Goal: Transaction & Acquisition: Purchase product/service

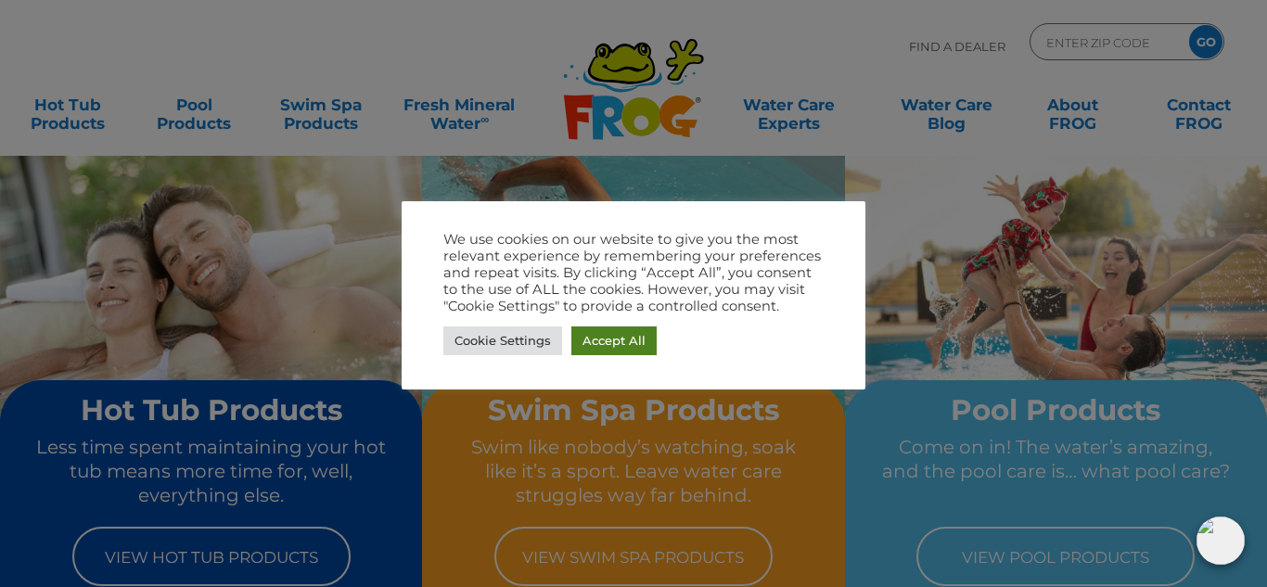
click at [598, 349] on link "Accept All" at bounding box center [613, 340] width 85 height 29
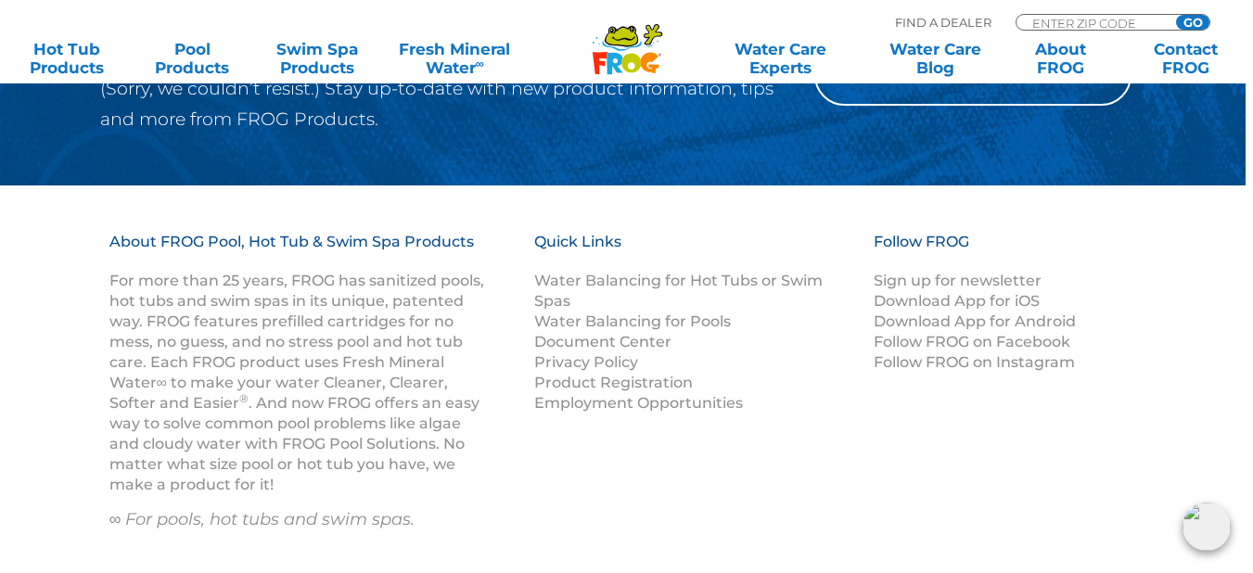
scroll to position [2365, 7]
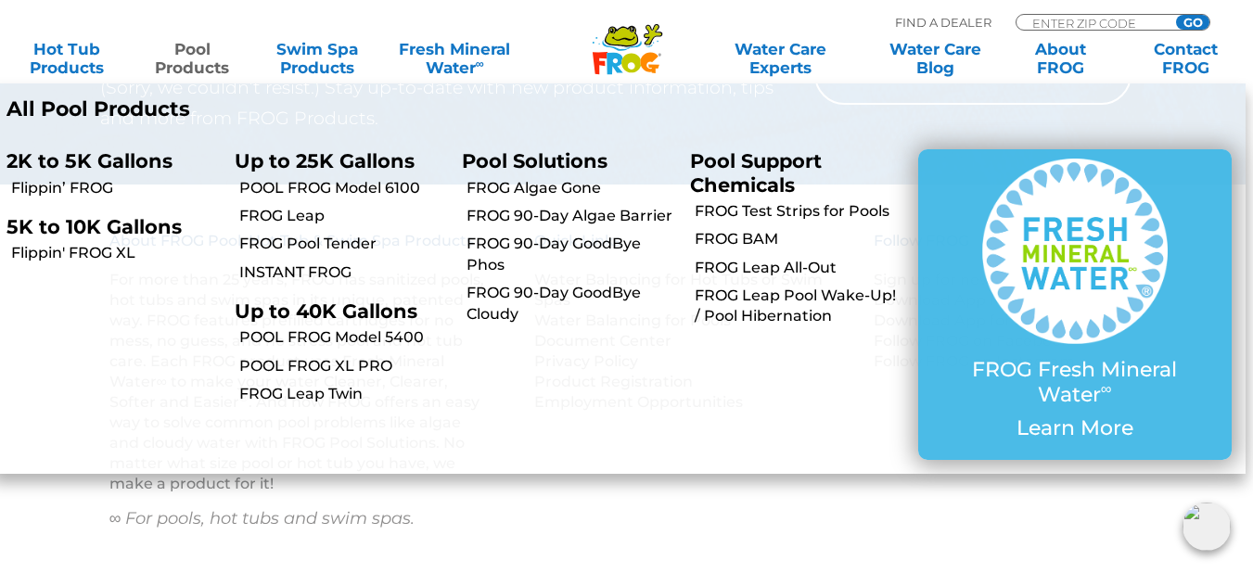
click at [185, 59] on link "Pool Products" at bounding box center [192, 58] width 97 height 37
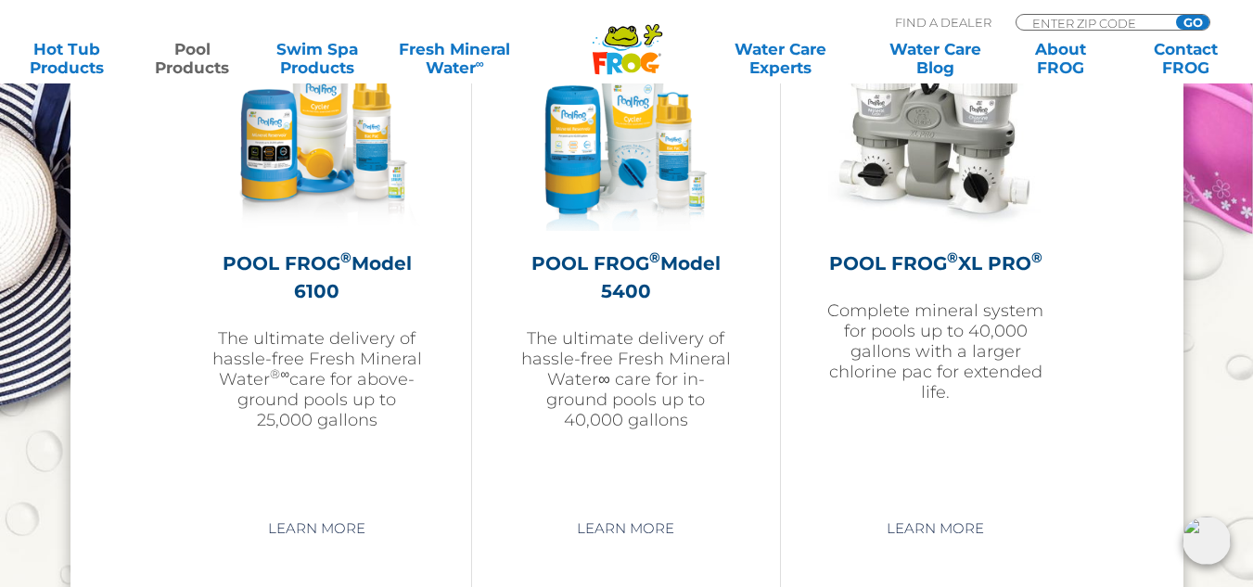
scroll to position [2814, 0]
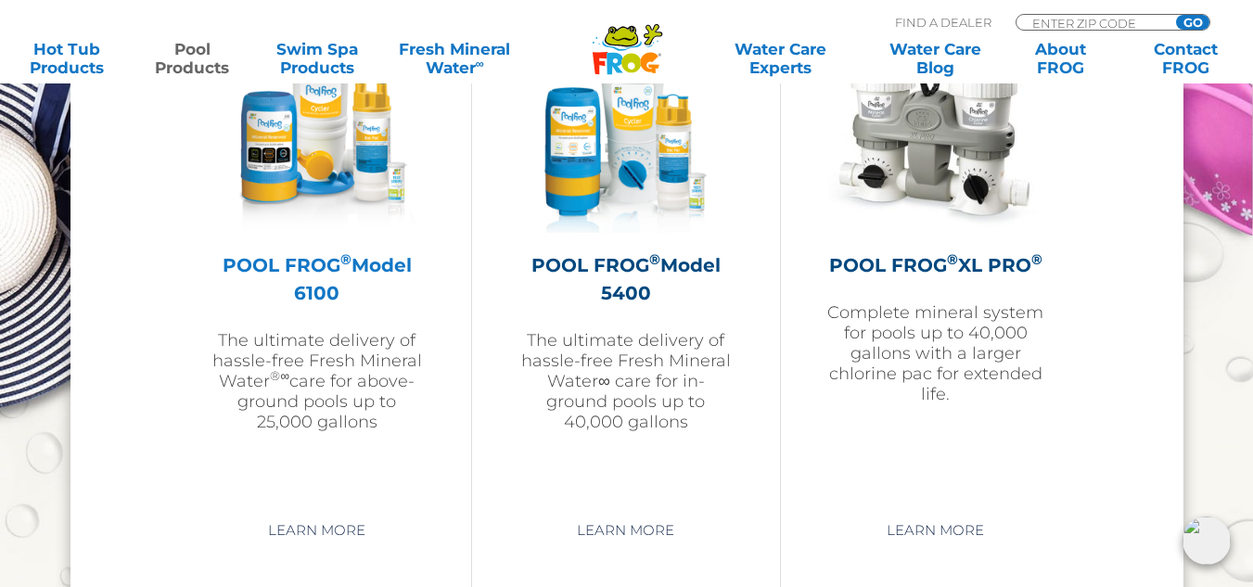
click at [343, 280] on h2 "POOL FROG ® Model 6100" at bounding box center [317, 279] width 215 height 56
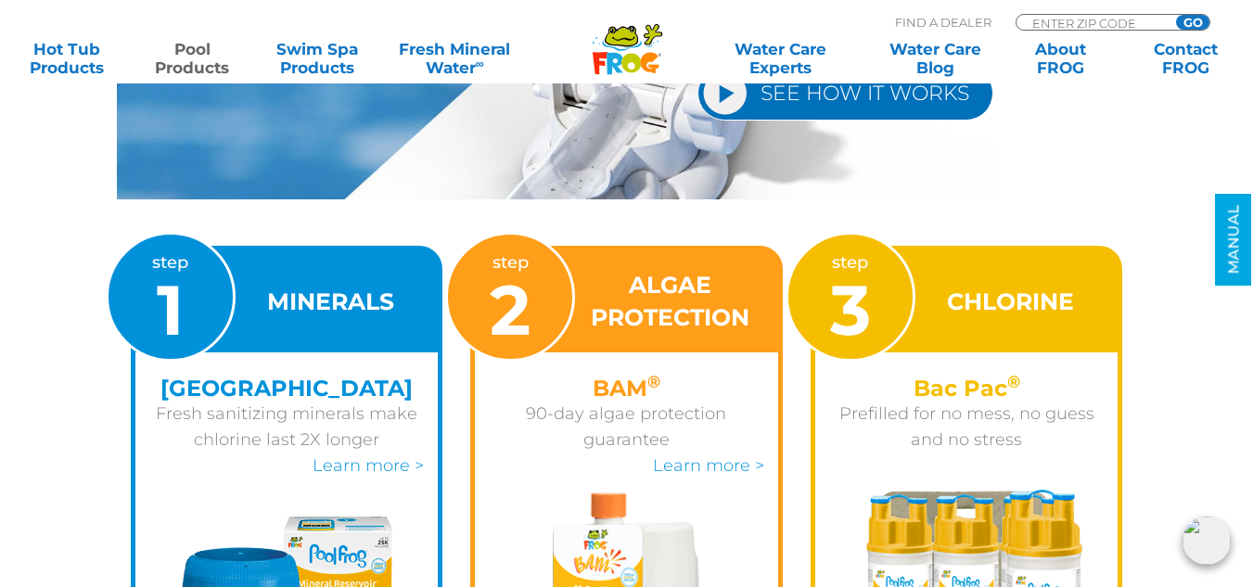
scroll to position [2595, 0]
